Goal: Information Seeking & Learning: Learn about a topic

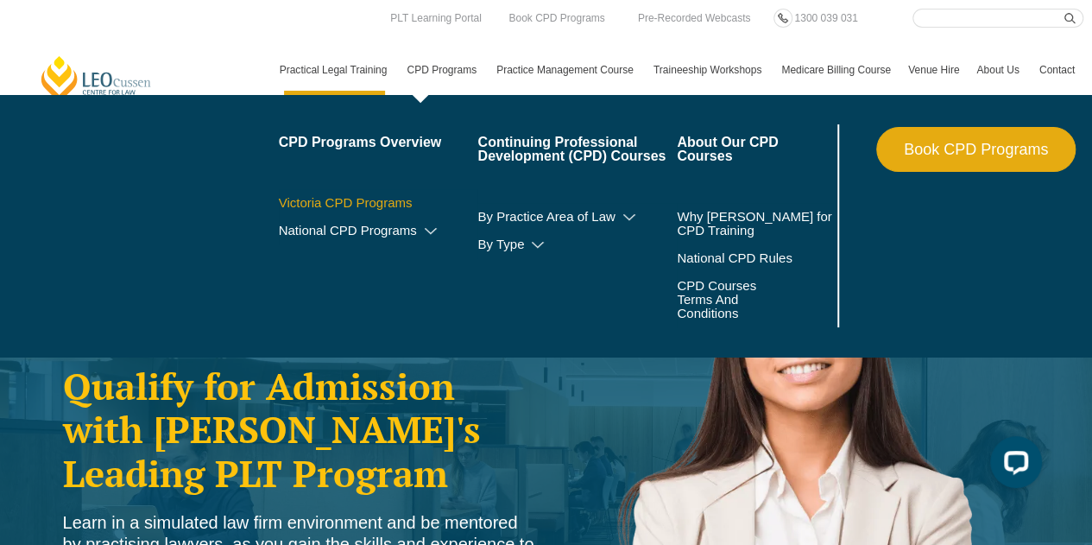
click at [380, 203] on link "Victoria CPD Programs" at bounding box center [378, 203] width 199 height 14
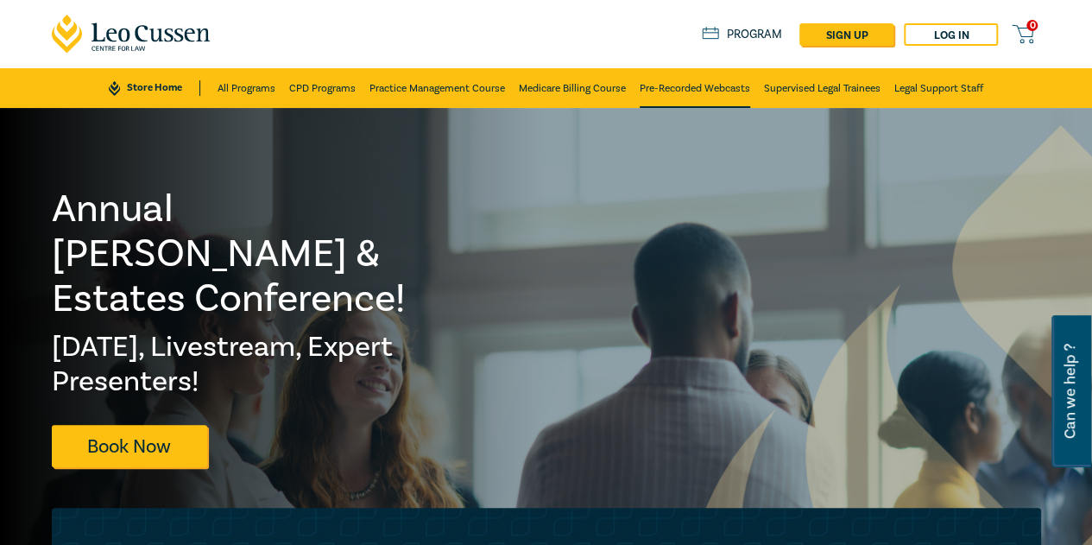
click at [680, 85] on link "Pre-Recorded Webcasts" at bounding box center [695, 88] width 110 height 40
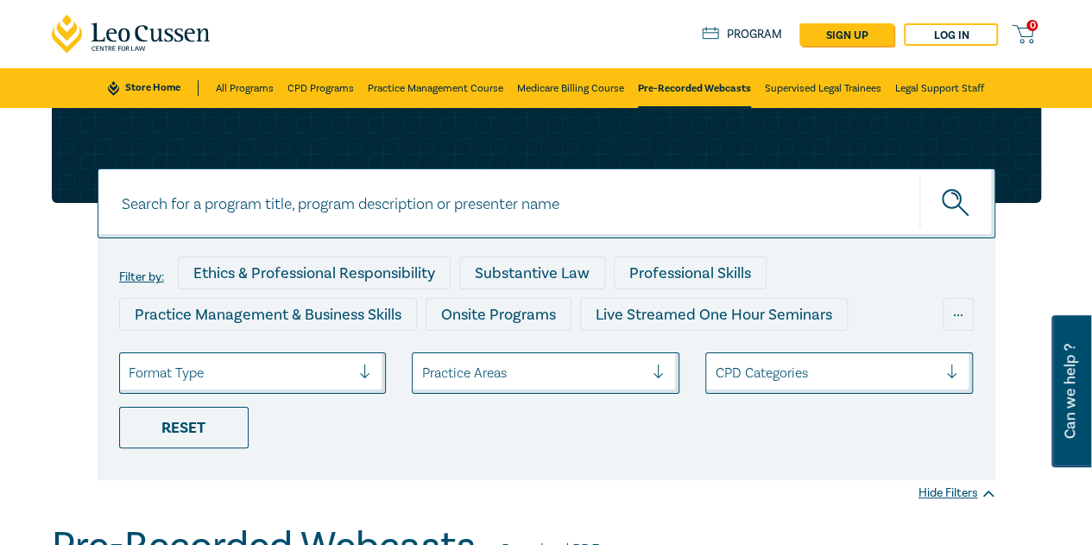
click at [359, 200] on input at bounding box center [547, 203] width 898 height 70
paste input "Neighbourhood Water Disputes webinar"
type input "Neighbourhood Water Disputes"
click at [919, 177] on button "submit" at bounding box center [957, 203] width 76 height 53
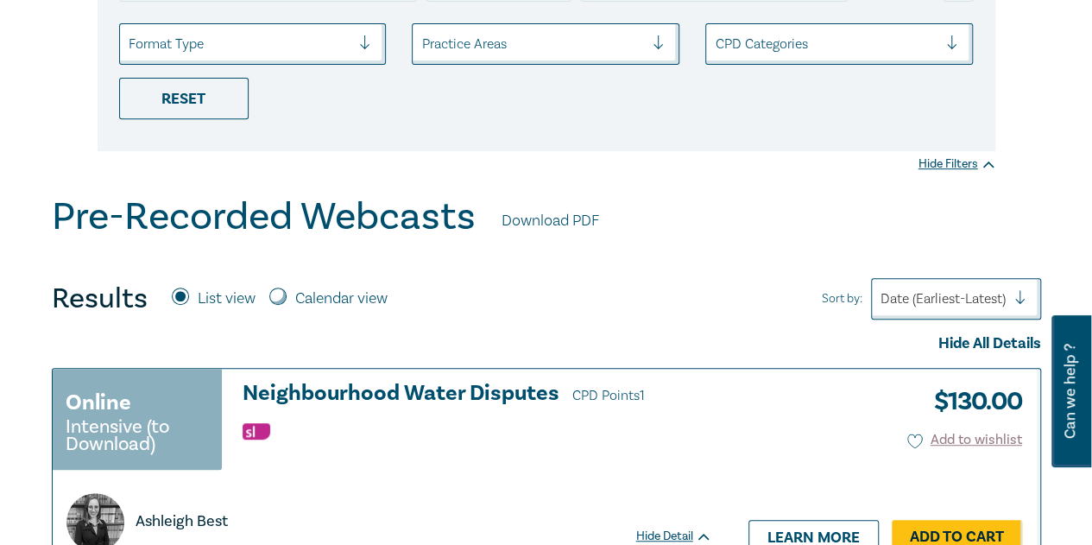
scroll to position [345, 0]
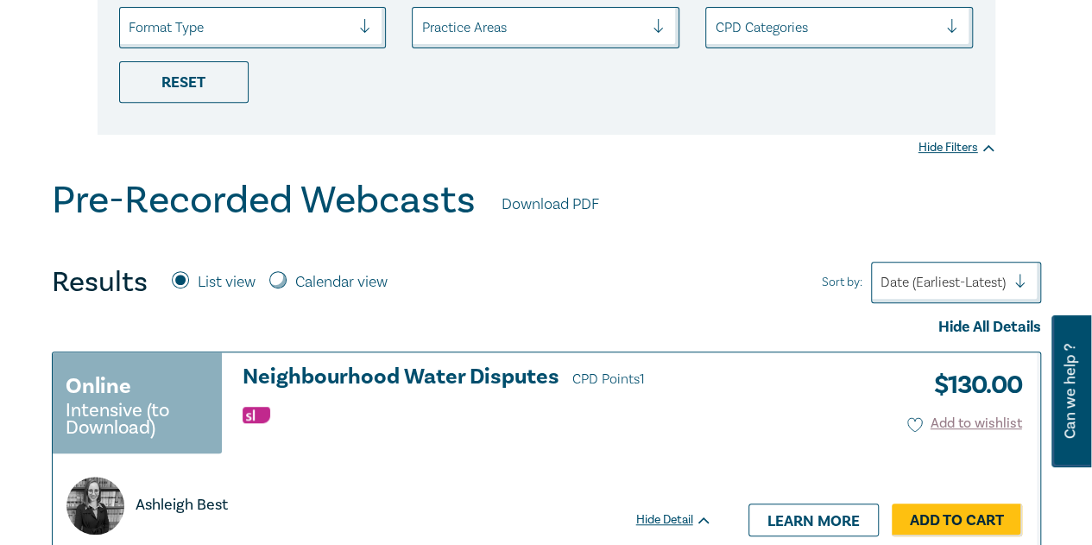
click at [372, 374] on h3 "Neighbourhood Water Disputes CPD Points 1" at bounding box center [478, 378] width 470 height 26
